Goal: Transaction & Acquisition: Purchase product/service

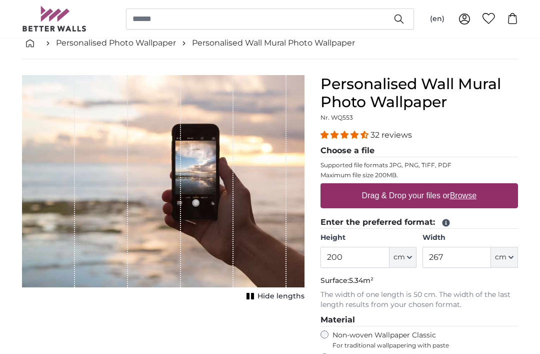
scroll to position [55, 0]
click at [265, 302] on button "Hide lengths" at bounding box center [274, 296] width 61 height 14
click at [415, 195] on label "Drag & Drop your files or Browse" at bounding box center [419, 196] width 123 height 20
click at [415, 186] on input "Drag & Drop your files or Browse" at bounding box center [420, 184] width 198 height 3
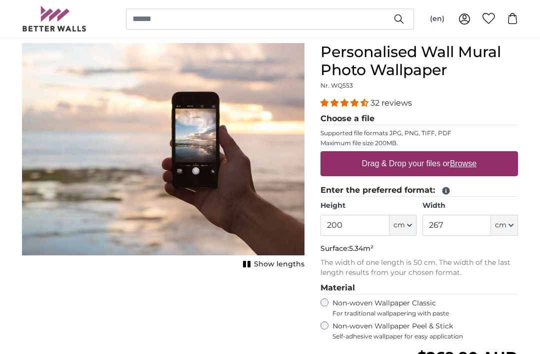
click at [413, 166] on label "Drag & Drop your files or Browse" at bounding box center [419, 164] width 123 height 20
click at [413, 154] on input "Drag & Drop your files or Browse" at bounding box center [420, 152] width 198 height 3
type input "**********"
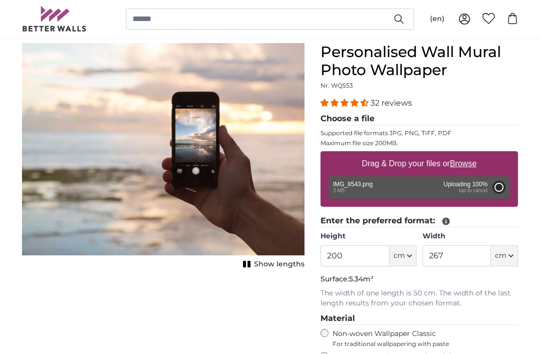
type input "120"
type input "159.6"
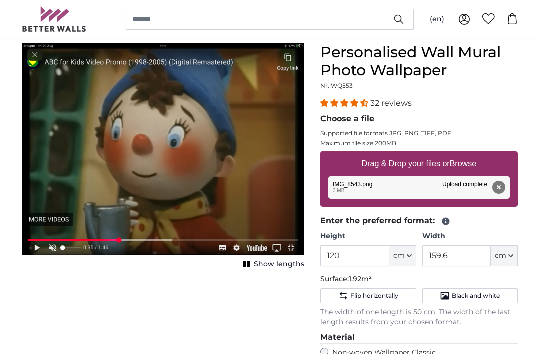
click at [387, 186] on div "Remove Retry Remove Upload Cancel Retry Remove IMG_8543.png edit 3 MB Upload co…" at bounding box center [420, 187] width 182 height 23
click at [382, 187] on div "Remove Retry Remove Upload Cancel Retry Remove IMG_8543.png edit 3 MB Upload co…" at bounding box center [420, 187] width 182 height 23
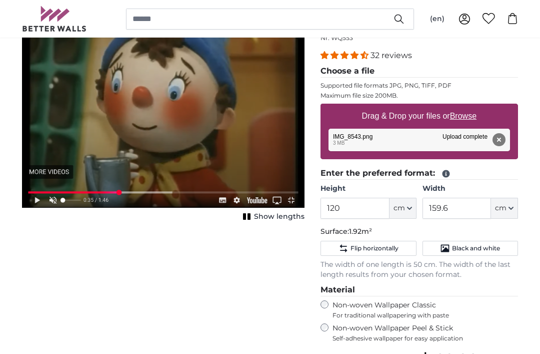
click at [380, 245] on span "Flip horizontally" at bounding box center [375, 249] width 48 height 8
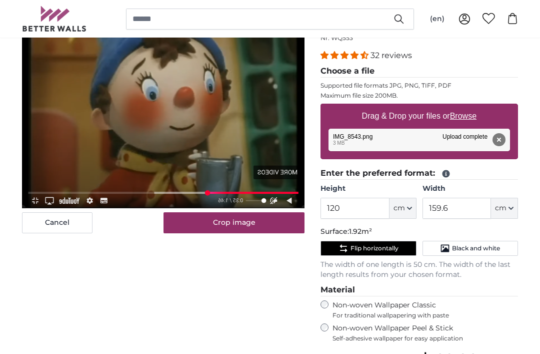
scroll to position [135, 0]
click at [257, 228] on button "Crop image" at bounding box center [235, 222] width 142 height 21
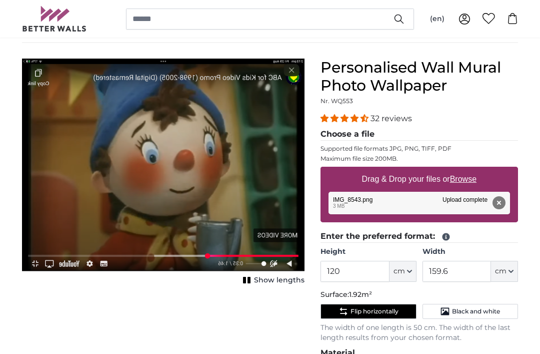
scroll to position [0, 0]
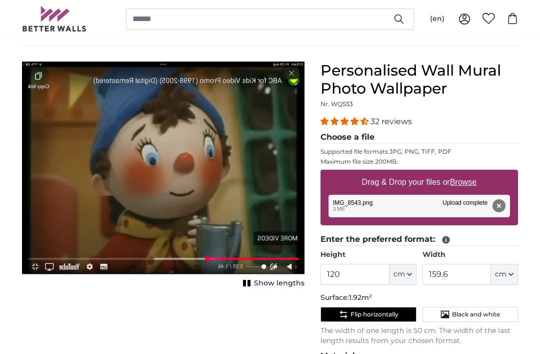
click at [387, 317] on span "Flip horizontally" at bounding box center [375, 315] width 48 height 8
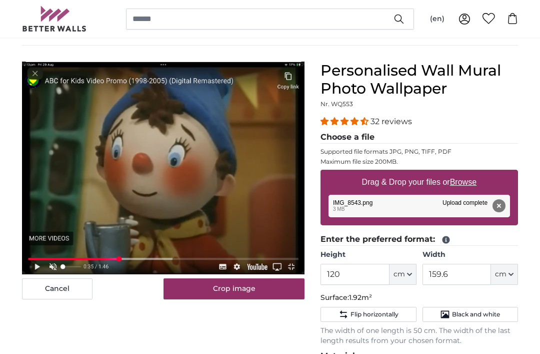
click at [261, 288] on button "Crop image" at bounding box center [235, 288] width 142 height 21
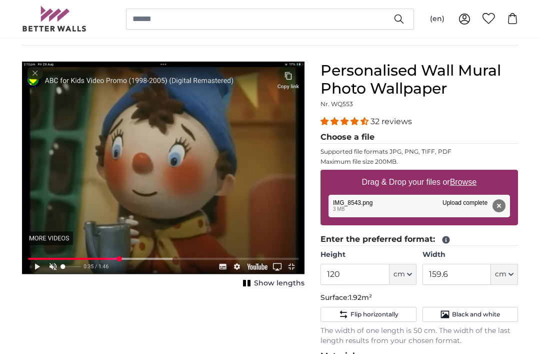
click at [251, 281] on rect "1 of 1" at bounding box center [249, 283] width 3 height 7
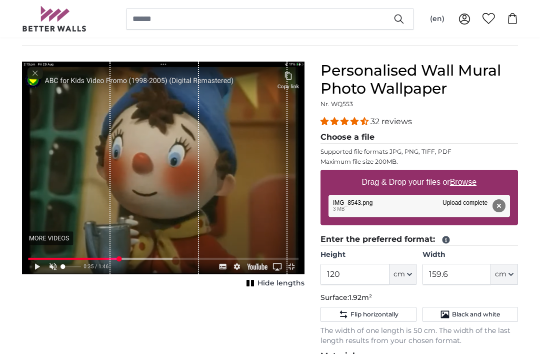
click at [252, 279] on icon "1 of 1" at bounding box center [251, 283] width 10 height 8
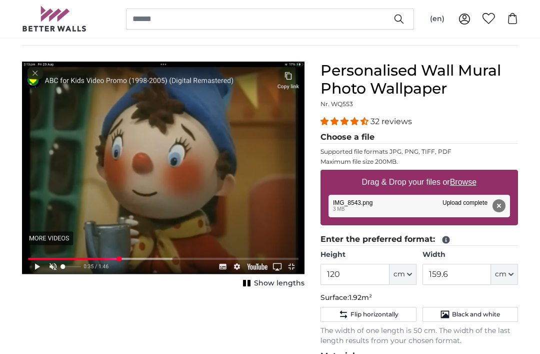
click at [405, 274] on span "cm" at bounding box center [400, 274] width 12 height 10
click at [460, 293] on p "Surface: 1.92m²" at bounding box center [420, 298] width 198 height 10
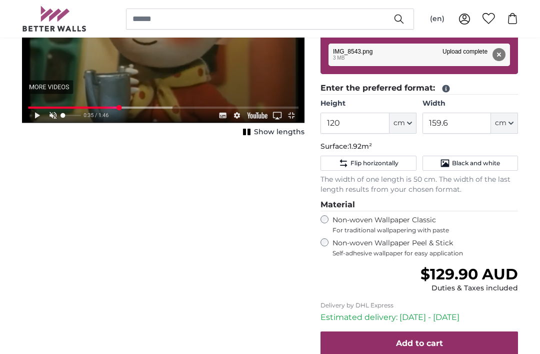
scroll to position [256, 0]
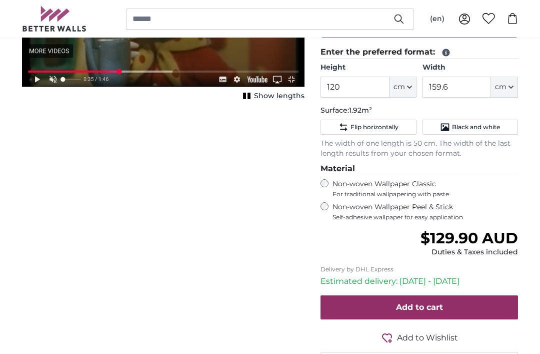
click at [471, 123] on span "Black and white" at bounding box center [476, 127] width 48 height 8
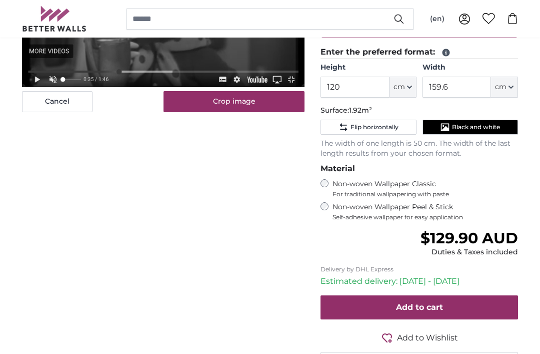
click at [476, 131] on button "Black and white" at bounding box center [471, 127] width 96 height 15
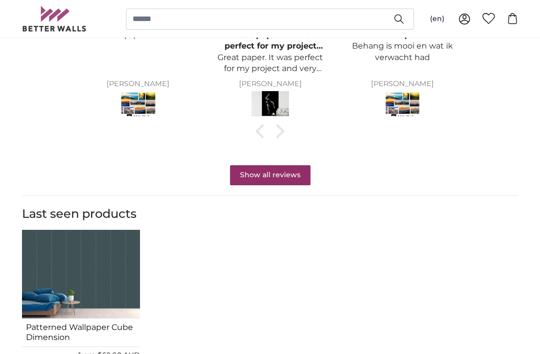
scroll to position [914, 0]
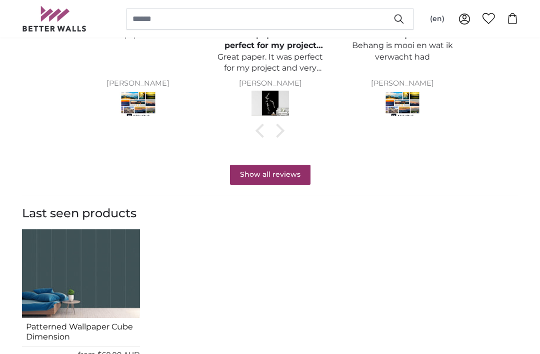
click at [282, 175] on link "Show all reviews" at bounding box center [270, 175] width 81 height 20
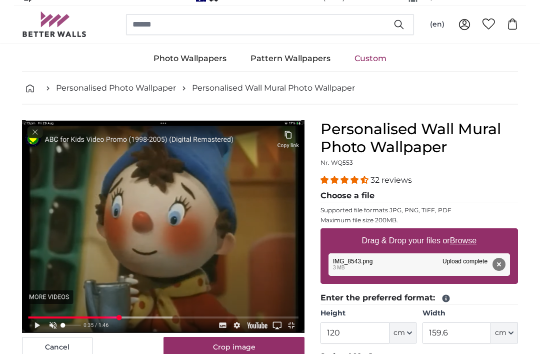
scroll to position [0, 0]
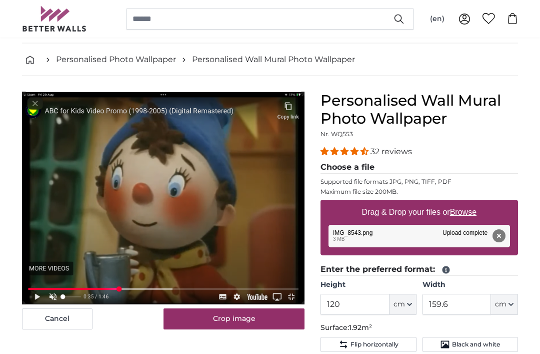
click at [255, 321] on button "Crop image" at bounding box center [235, 319] width 142 height 21
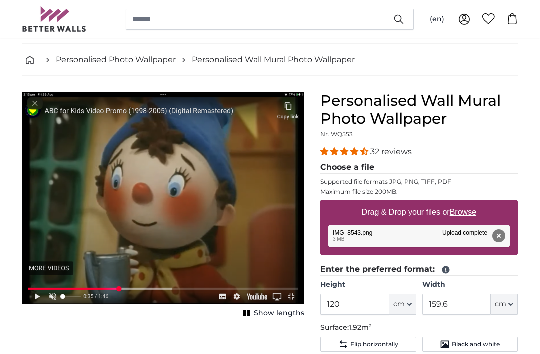
scroll to position [39, 0]
click at [248, 198] on img "1 of 1" at bounding box center [163, 198] width 283 height 213
click at [267, 190] on img "1 of 1" at bounding box center [163, 198] width 283 height 213
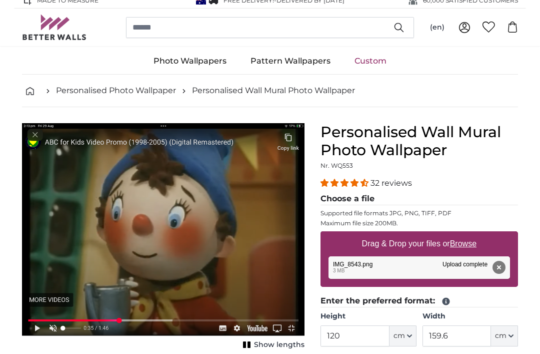
scroll to position [0, 0]
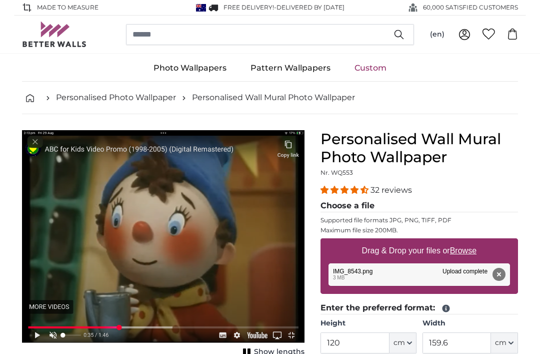
click at [356, 206] on legend "Choose a file" at bounding box center [420, 206] width 198 height 13
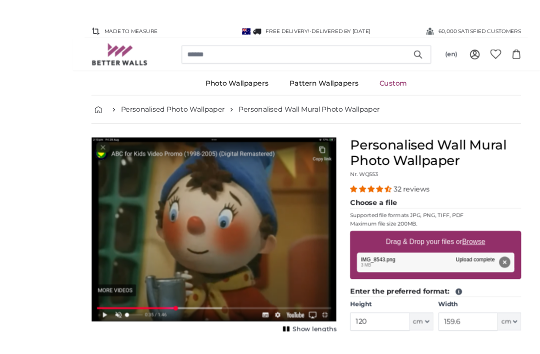
scroll to position [22, 0]
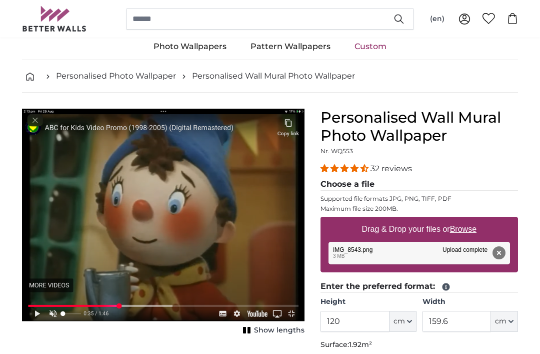
click at [507, 319] on button "cm" at bounding box center [504, 321] width 27 height 21
click at [484, 284] on link "Inches (inch)" at bounding box center [496, 277] width 88 height 18
type input "47.2"
type input "62.8"
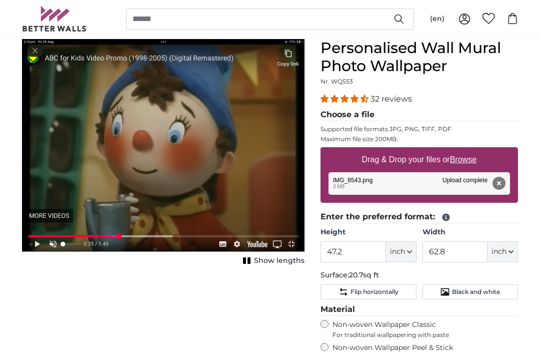
scroll to position [91, 0]
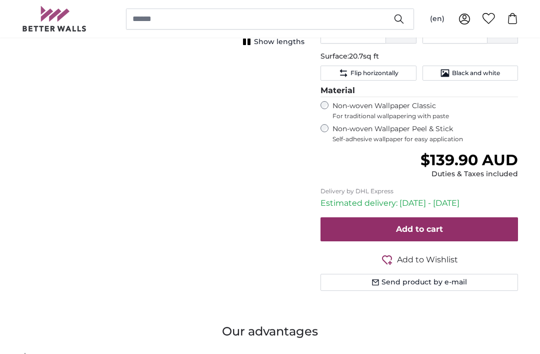
scroll to position [348, 0]
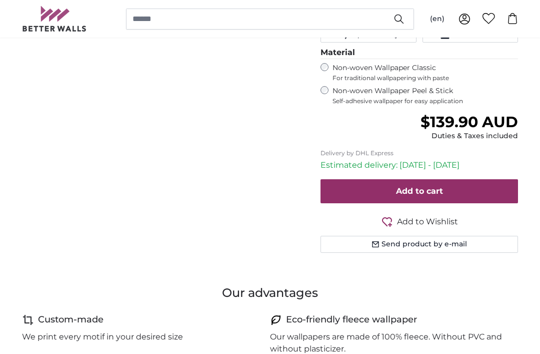
click at [428, 242] on button "Send product by e-mail" at bounding box center [420, 244] width 198 height 17
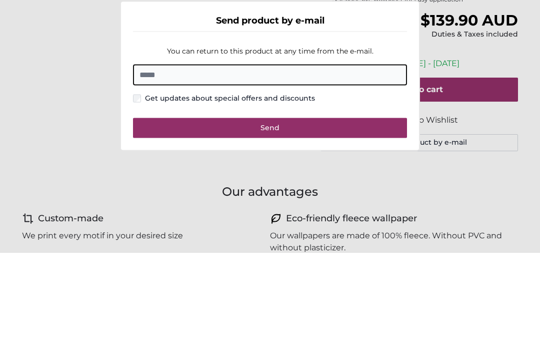
click at [420, 102] on dialog "Send product by e-mail You can return to this product at any time from the e-ma…" at bounding box center [270, 177] width 300 height 150
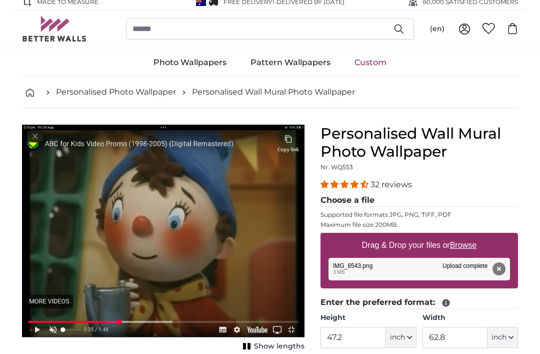
scroll to position [0, 0]
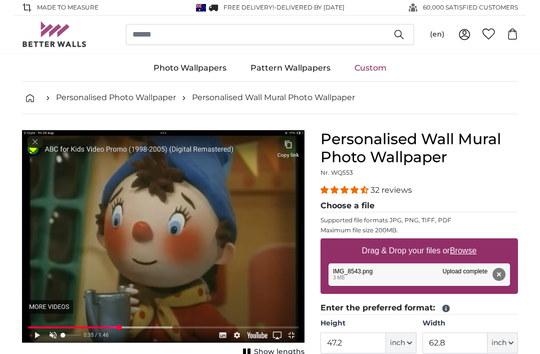
click at [75, 81] on ul "Photo Wallpapers Nature Forest Waterfall Beach Mountains Sea Stones Landscape T…" at bounding box center [270, 68] width 496 height 27
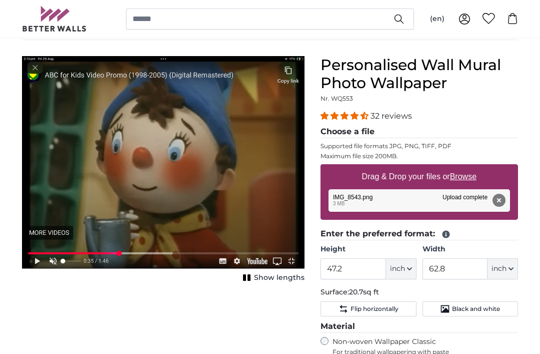
scroll to position [75, 0]
click at [278, 277] on span "Show lengths" at bounding box center [279, 277] width 51 height 10
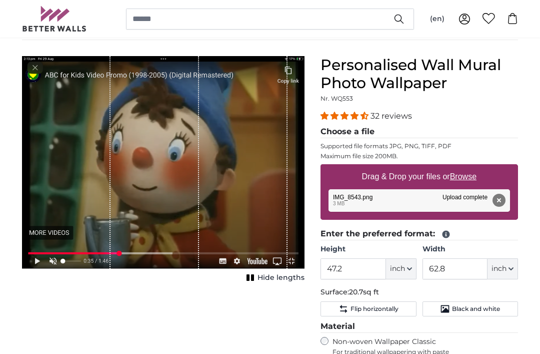
click at [274, 277] on span "Hide lengths" at bounding box center [281, 278] width 47 height 10
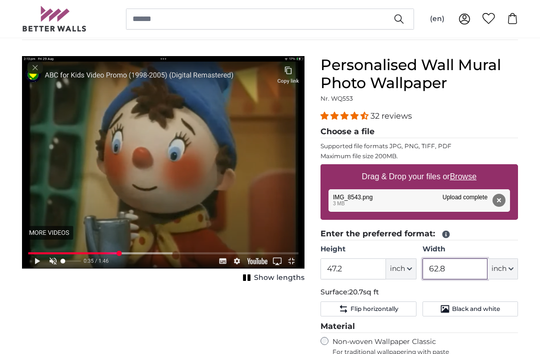
click at [442, 269] on input "62.8" at bounding box center [455, 268] width 65 height 21
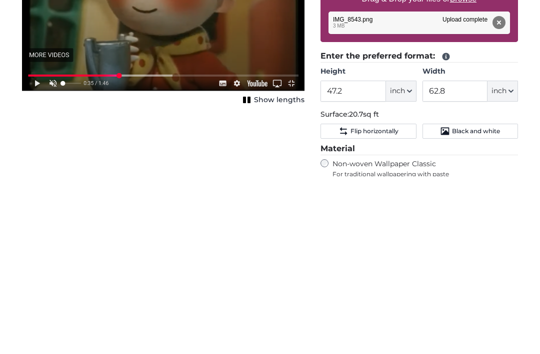
click at [470, 320] on fieldset "Material Non-woven Wallpaper Classic For traditional wallpapering with paste No…" at bounding box center [420, 349] width 198 height 59
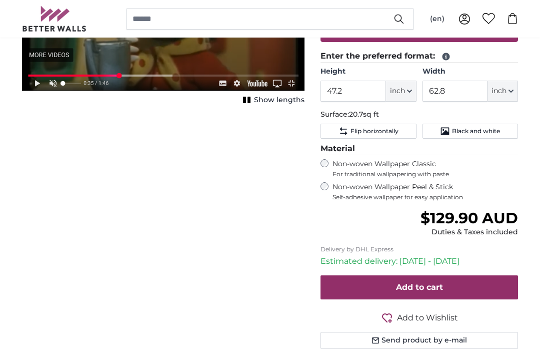
click at [471, 219] on span "$129.90 AUD" at bounding box center [470, 218] width 98 height 19
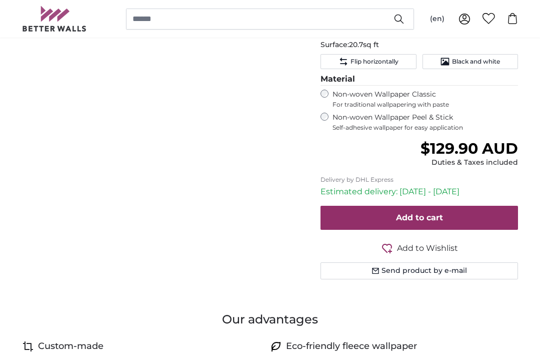
scroll to position [322, 0]
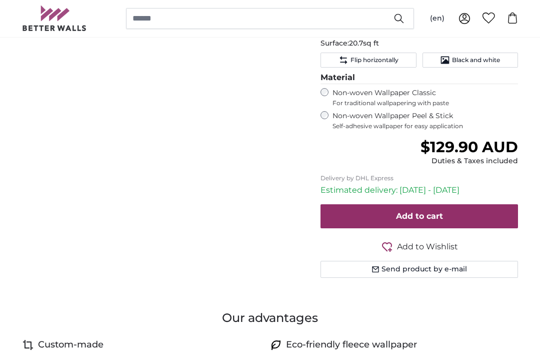
click at [410, 189] on p "Estimated delivery: [DATE] - [DATE]" at bounding box center [420, 191] width 198 height 12
click at [407, 187] on p "Estimated delivery: [DATE] - [DATE]" at bounding box center [420, 191] width 198 height 12
click at [414, 185] on p "Estimated delivery: [DATE] - [DATE]" at bounding box center [420, 191] width 198 height 12
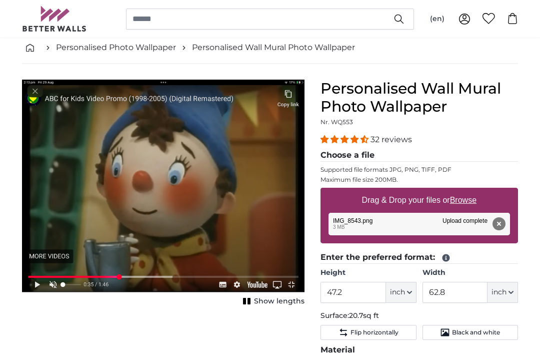
scroll to position [0, 0]
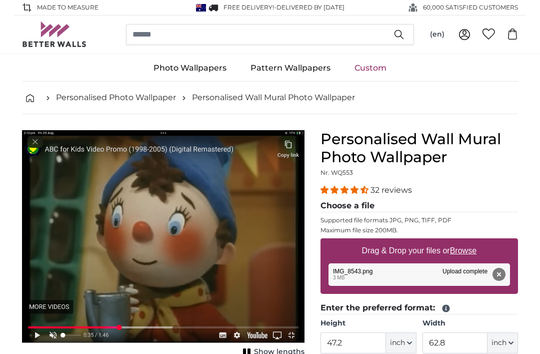
click at [319, 104] on link "Personalised Wall Mural Photo Wallpaper" at bounding box center [273, 98] width 163 height 12
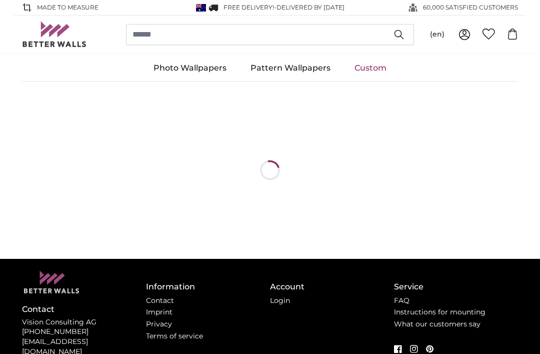
click at [322, 96] on div at bounding box center [270, 170] width 496 height 177
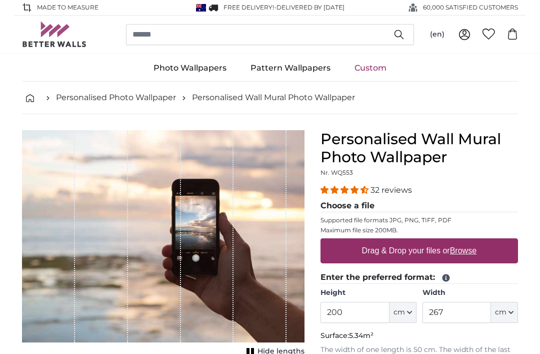
click at [248, 247] on div "1 of 1" at bounding box center [260, 236] width 53 height 212
click at [254, 350] on rect "1 of 1" at bounding box center [252, 351] width 3 height 7
click at [428, 247] on label "Drag & Drop your files or Browse" at bounding box center [419, 251] width 123 height 20
click at [428, 241] on input "Drag & Drop your files or Browse" at bounding box center [420, 239] width 198 height 3
type input "**********"
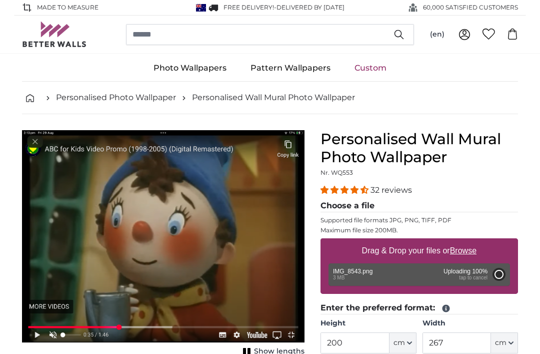
type input "120"
type input "159.6"
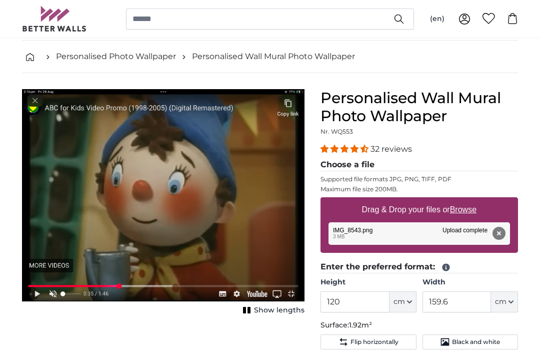
scroll to position [41, 0]
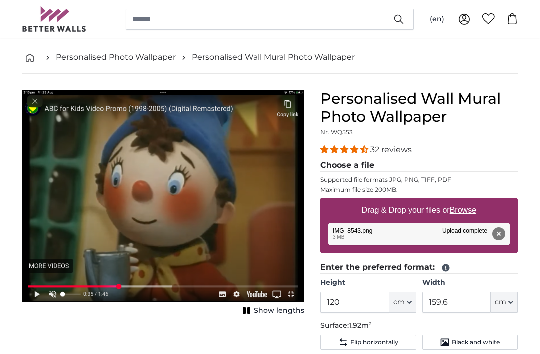
click at [379, 343] on span "Flip horizontally" at bounding box center [375, 342] width 48 height 8
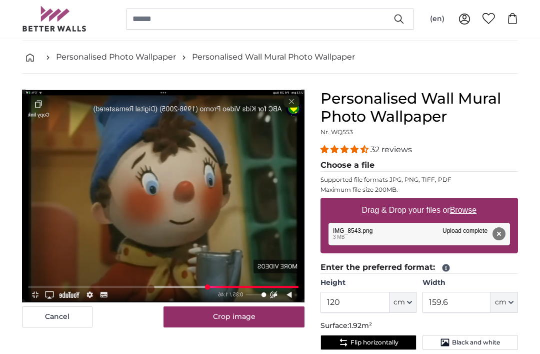
click at [385, 343] on span "Flip horizontally" at bounding box center [375, 342] width 48 height 8
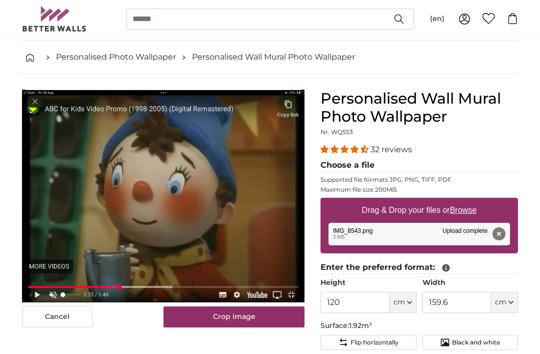
click at [237, 320] on button "Crop image" at bounding box center [235, 316] width 142 height 21
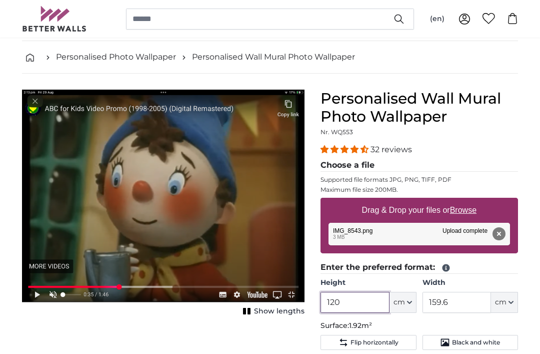
click at [340, 301] on input "120" at bounding box center [355, 302] width 69 height 21
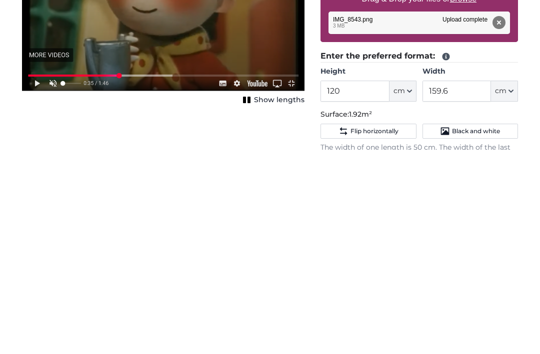
click at [276, 136] on div "Cancel Crop image Show lengths" at bounding box center [163, 342] width 299 height 518
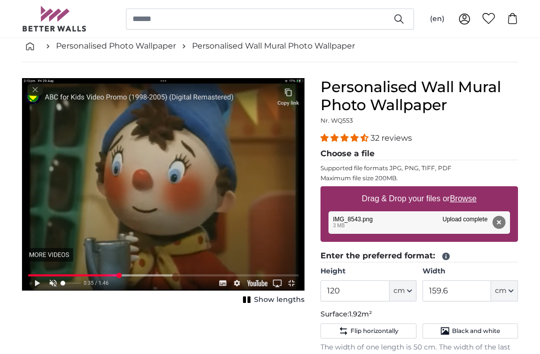
scroll to position [0, 0]
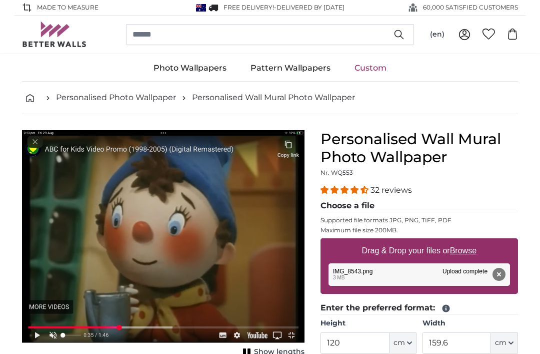
click at [250, 252] on img "1 of 1" at bounding box center [163, 236] width 283 height 213
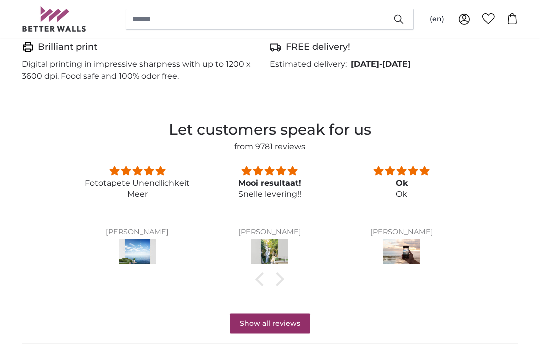
scroll to position [755, 0]
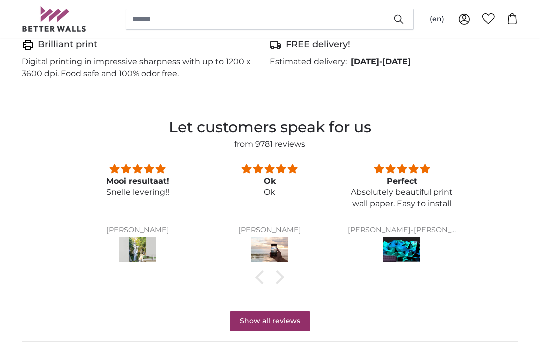
click at [276, 314] on link "Show all reviews" at bounding box center [270, 321] width 81 height 20
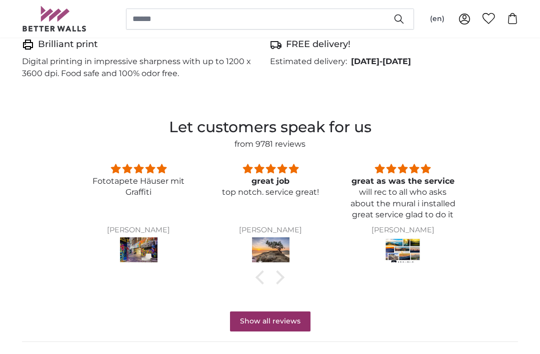
scroll to position [771, 0]
